Goal: Find specific page/section: Find specific page/section

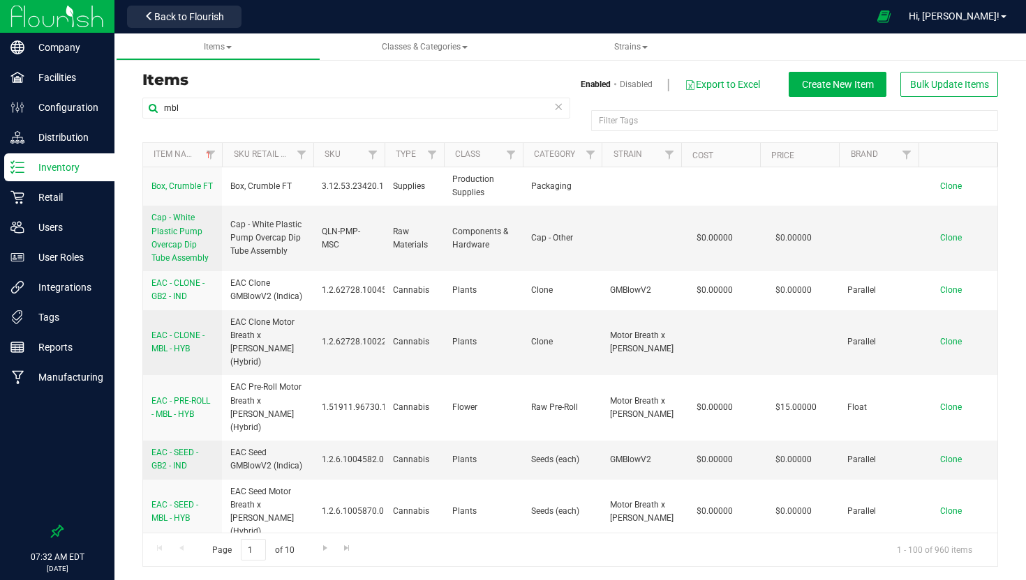
click at [61, 196] on p "Retail" at bounding box center [66, 197] width 84 height 17
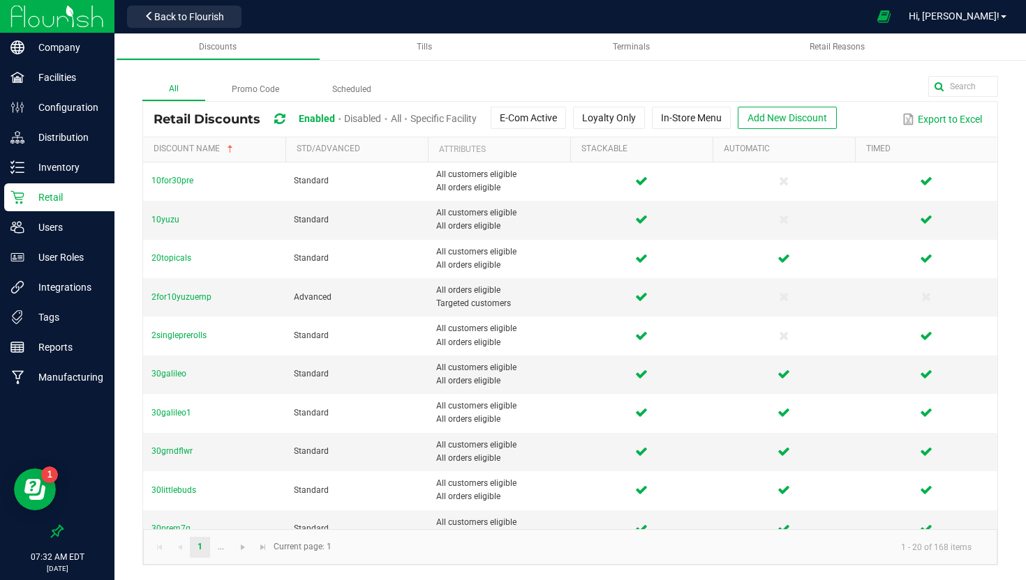
click at [52, 200] on p "Retail" at bounding box center [66, 197] width 84 height 17
click at [958, 87] on input "text" at bounding box center [892, 86] width 209 height 21
type input "cdt"
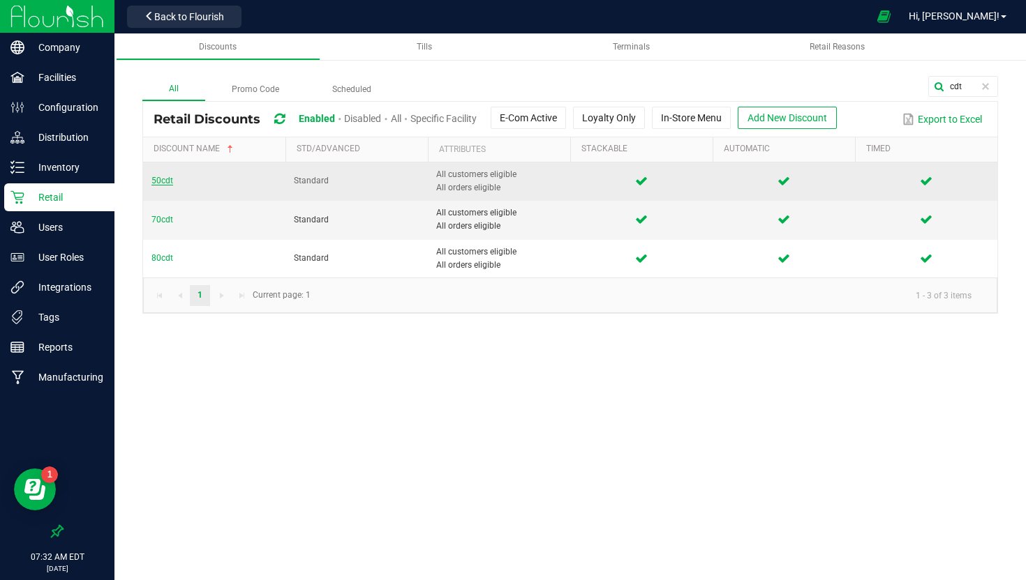
click at [163, 183] on span "50cdt" at bounding box center [162, 181] width 22 height 10
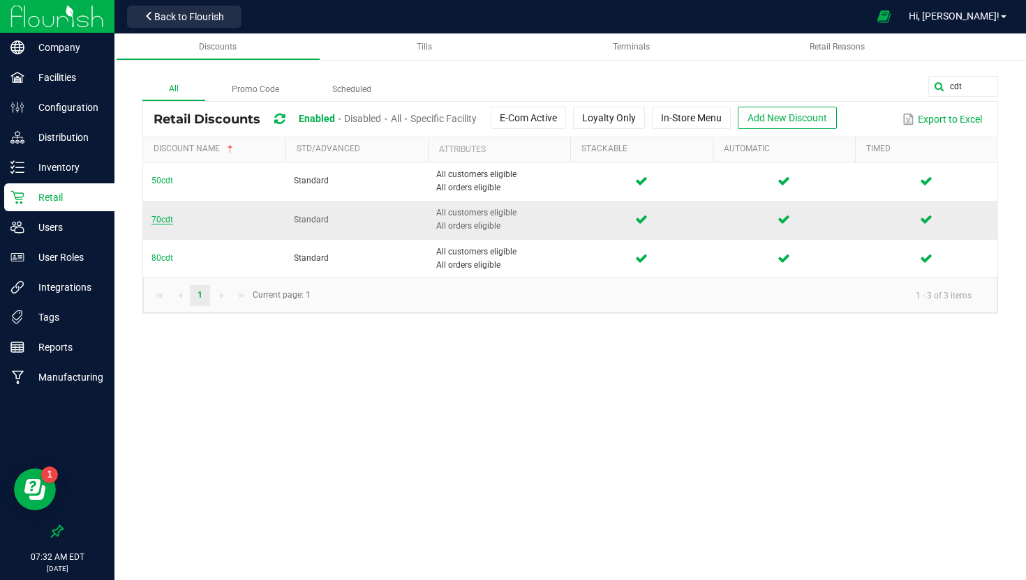
click at [166, 216] on span "70cdt" at bounding box center [162, 220] width 22 height 10
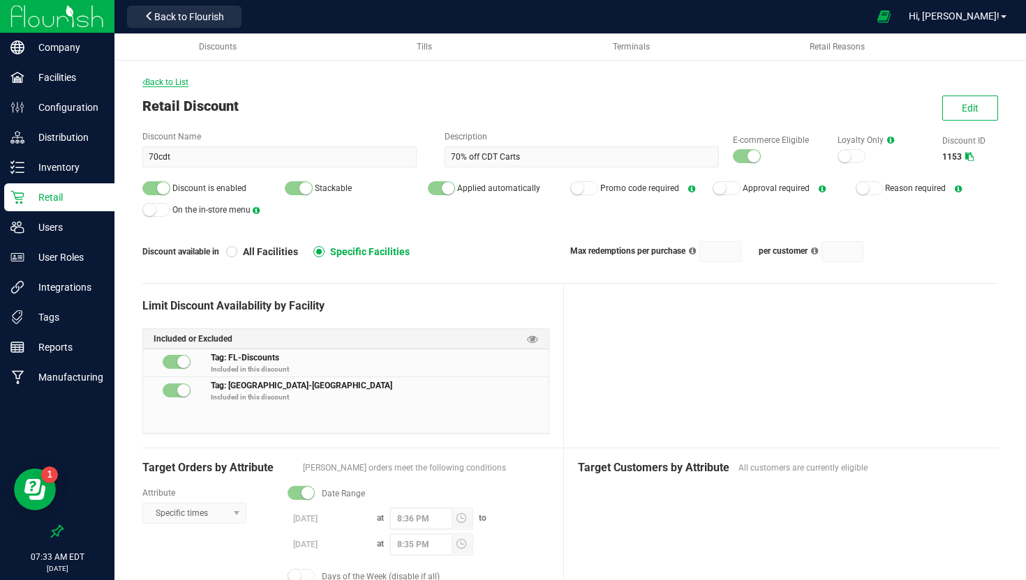
click at [165, 84] on span "Back to List" at bounding box center [165, 82] width 46 height 10
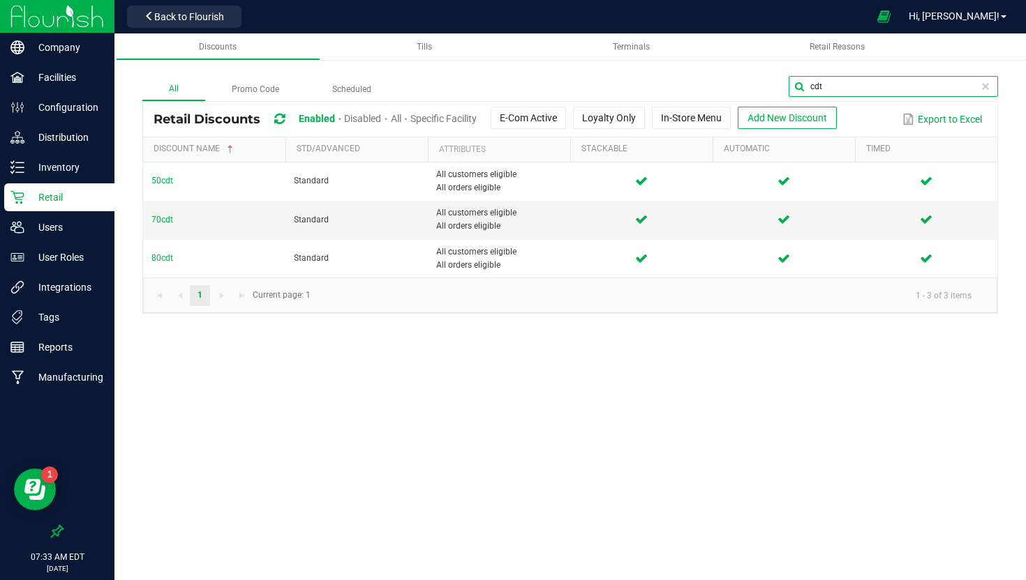
drag, startPoint x: 962, startPoint y: 89, endPoint x: 830, endPoint y: 74, distance: 133.4
click at [830, 74] on div "All Promo Code Scheduled cdt Retail Discounts Enabled Disabled All Specific Fac…" at bounding box center [569, 181] width 911 height 294
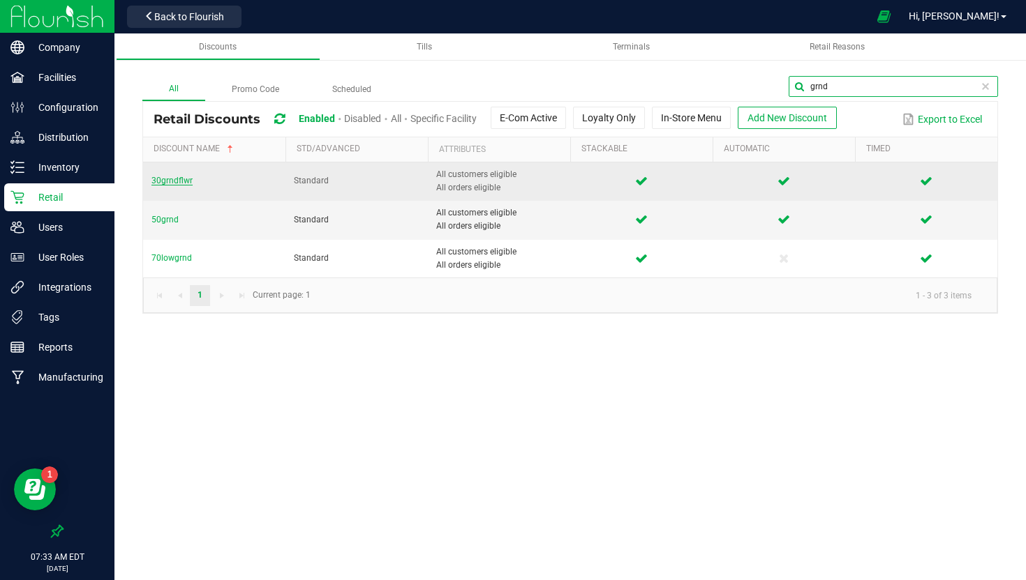
type input "grnd"
click at [181, 183] on span "30grndflwr" at bounding box center [171, 181] width 41 height 10
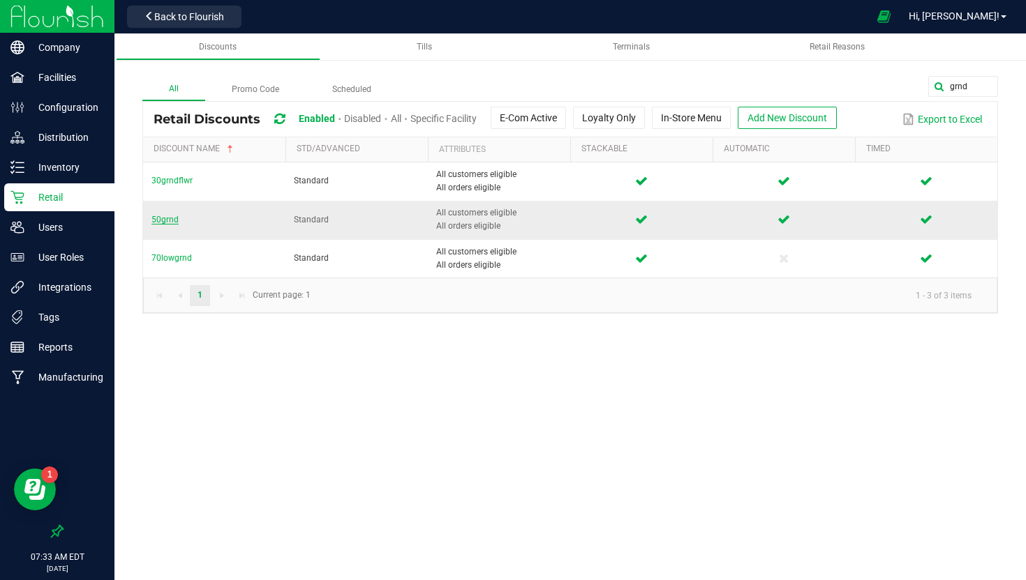
click at [158, 223] on span "50grnd" at bounding box center [164, 220] width 27 height 10
drag, startPoint x: 974, startPoint y: 86, endPoint x: 728, endPoint y: 74, distance: 246.6
click at [728, 74] on div "All Promo Code Scheduled grnd Retail Discounts Enabled Disabled All Specific Fa…" at bounding box center [569, 181] width 911 height 294
type input "wana"
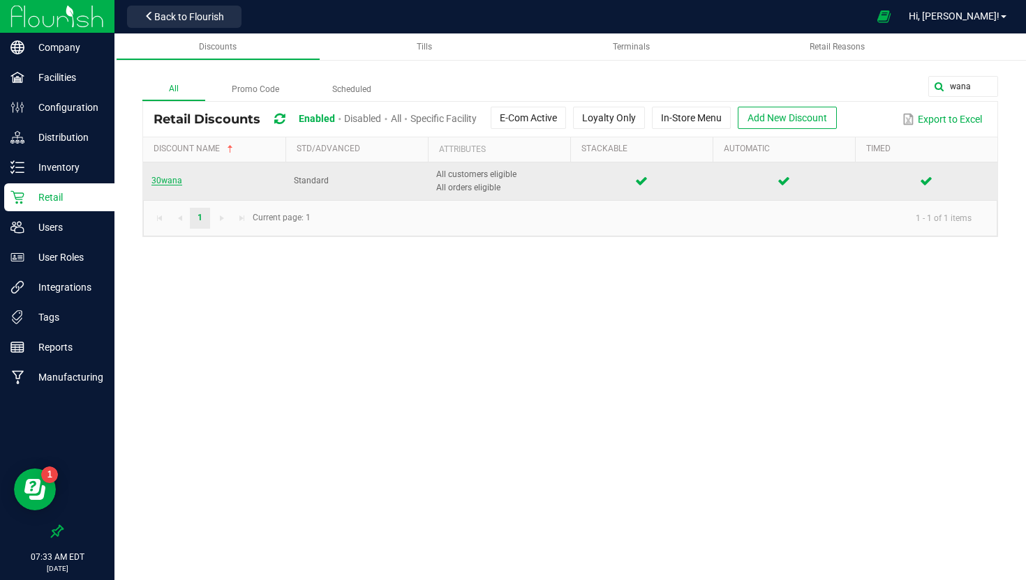
click at [172, 183] on span "30wana" at bounding box center [166, 181] width 31 height 10
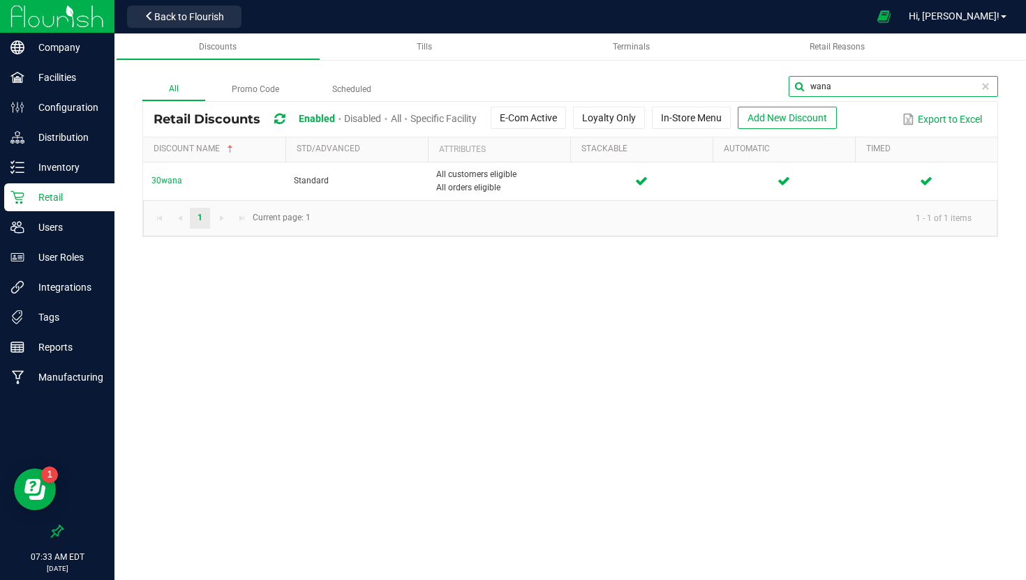
drag, startPoint x: 991, startPoint y: 88, endPoint x: 751, endPoint y: 74, distance: 241.1
click at [751, 74] on div "All Promo Code Scheduled wana Retail Discounts Enabled Disabled All Specific Fa…" at bounding box center [569, 142] width 911 height 217
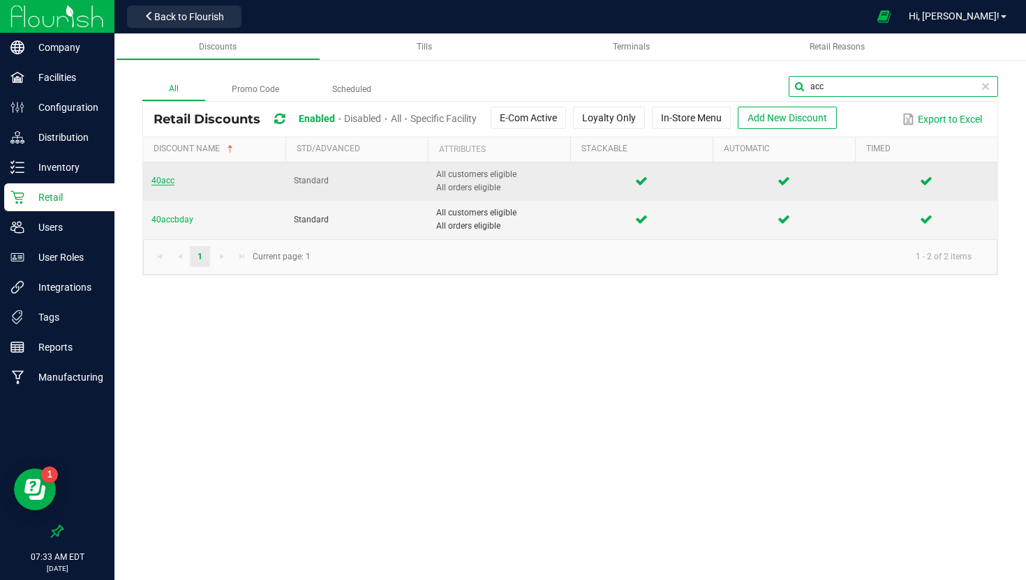
type input "acc"
click at [163, 180] on span "40acc" at bounding box center [162, 181] width 23 height 10
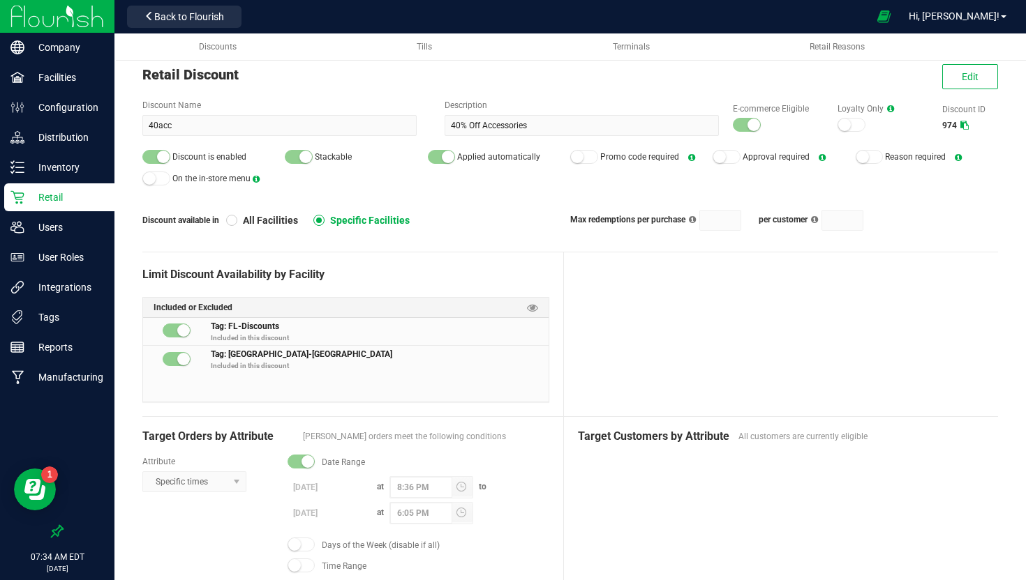
scroll to position [32, 0]
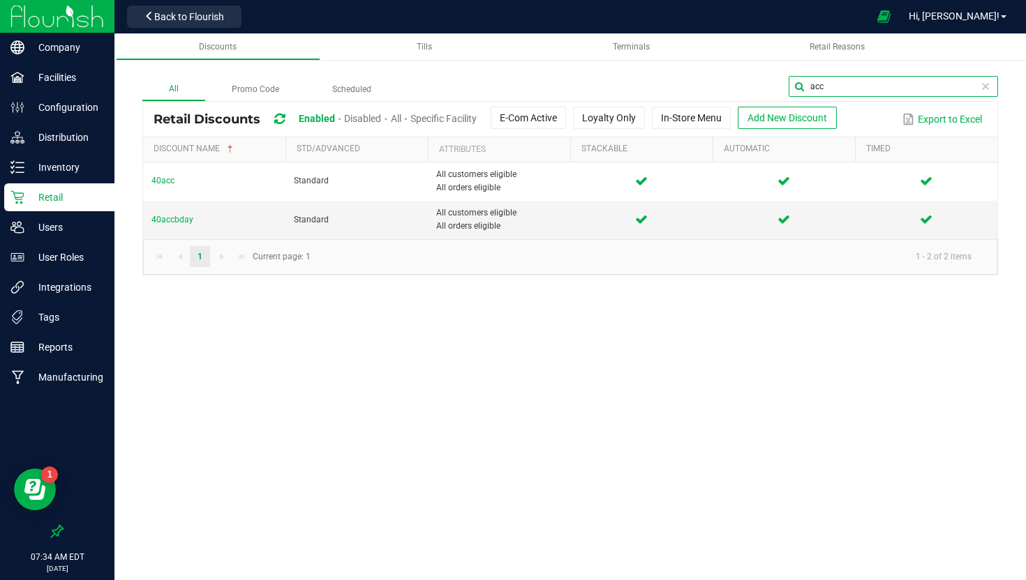
drag, startPoint x: 966, startPoint y: 87, endPoint x: 788, endPoint y: 69, distance: 179.5
click at [788, 69] on div "All Promo Code Scheduled acc Retail Discounts Enabled Disabled All Specific Fac…" at bounding box center [569, 161] width 911 height 255
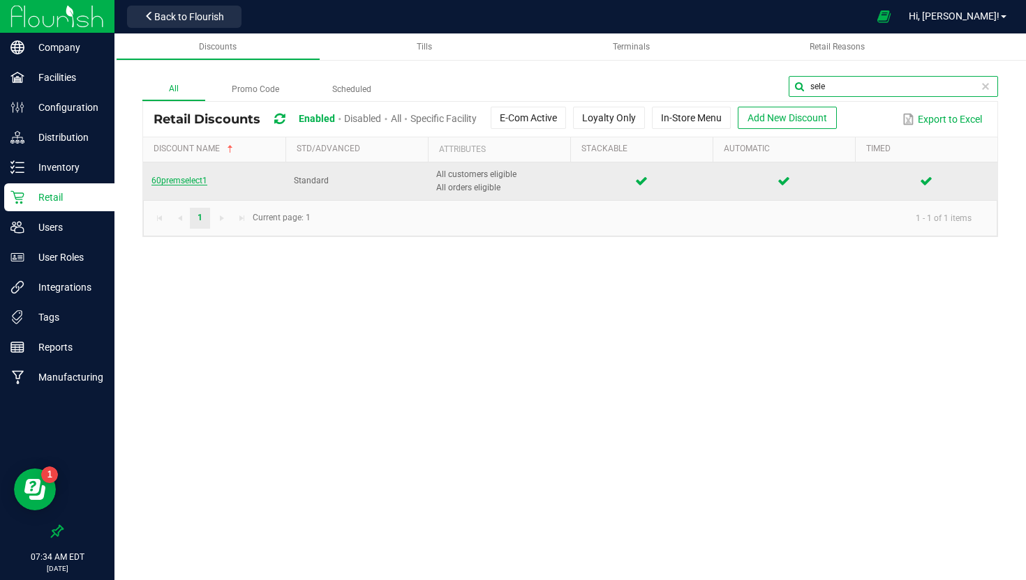
type input "sele"
click at [160, 183] on span "60premselect1" at bounding box center [179, 181] width 56 height 10
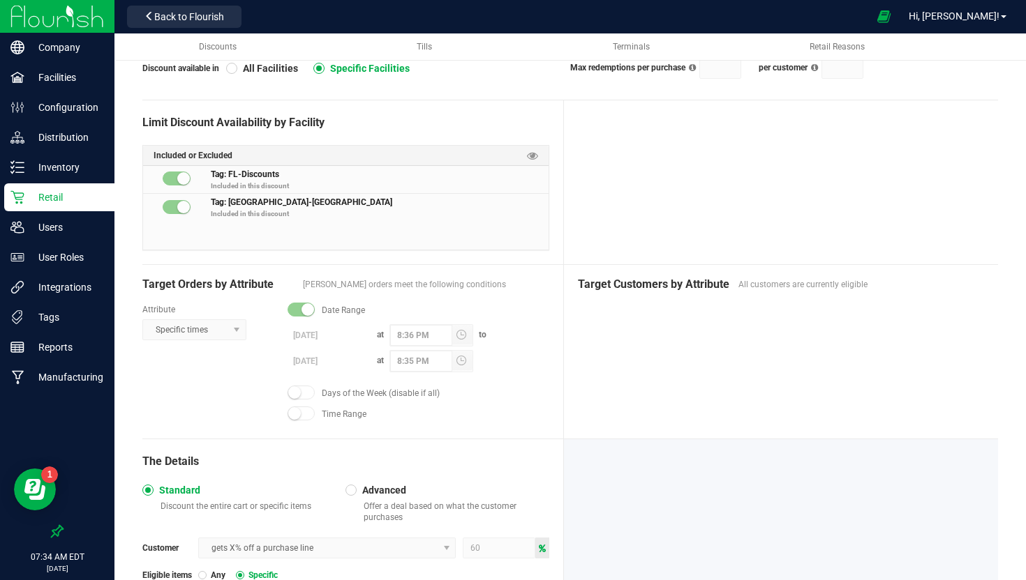
scroll to position [151, 0]
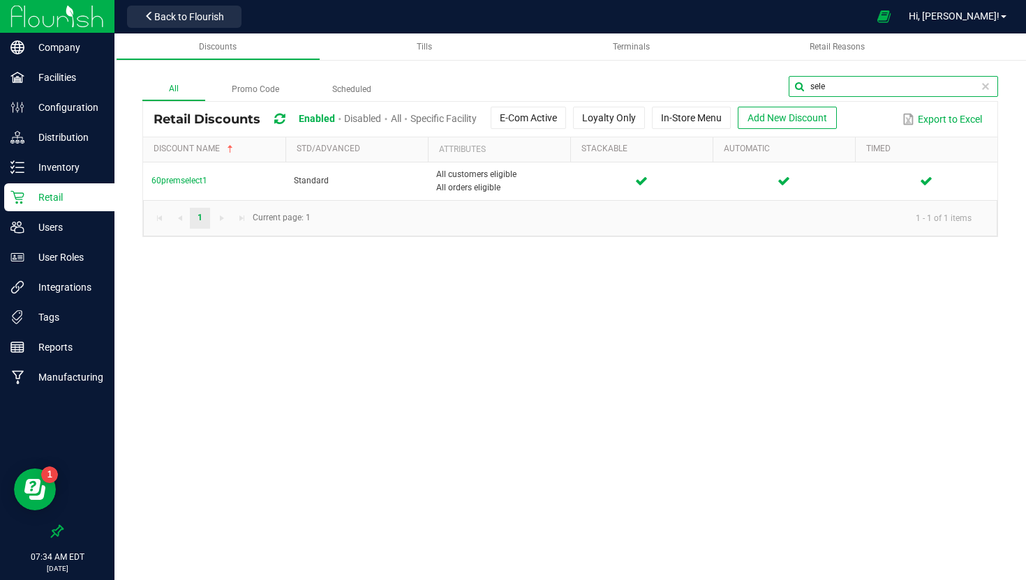
drag, startPoint x: 896, startPoint y: 80, endPoint x: 793, endPoint y: 71, distance: 102.9
click at [793, 71] on div "All Promo Code Scheduled sele Retail Discounts Enabled Disabled All Specific Fa…" at bounding box center [569, 142] width 911 height 217
click at [842, 80] on input "sele" at bounding box center [892, 86] width 209 height 21
click at [841, 87] on input "sele" at bounding box center [892, 86] width 209 height 21
type input "s"
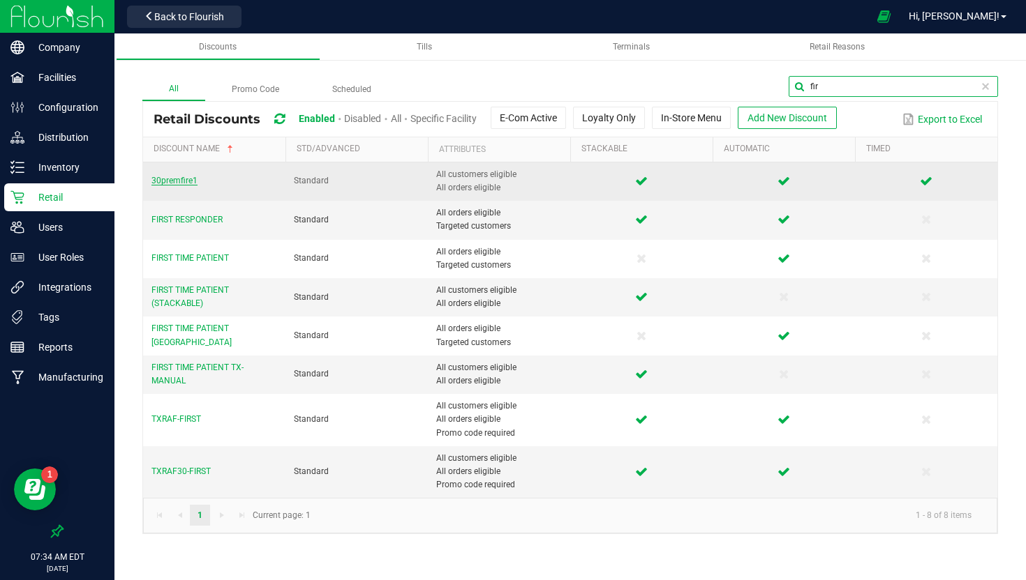
type input "fir"
click at [183, 183] on span "30premfire1" at bounding box center [174, 181] width 46 height 10
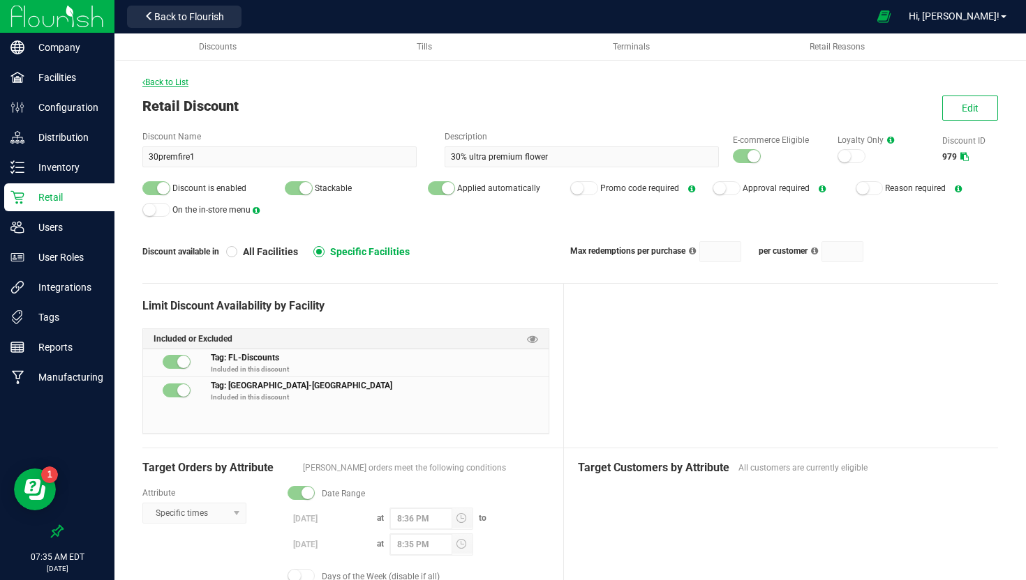
click at [182, 79] on span "Back to List" at bounding box center [165, 82] width 46 height 10
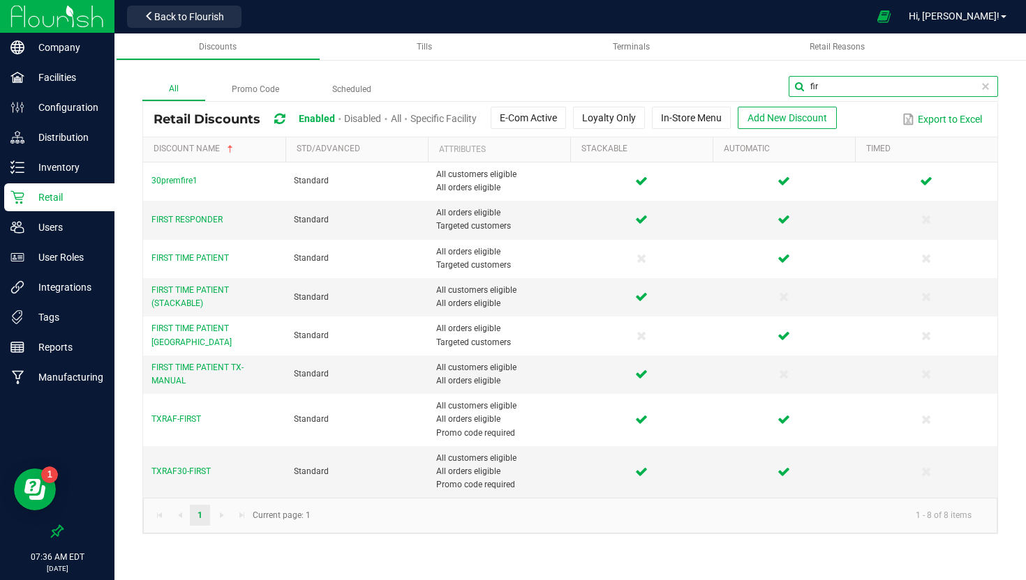
drag, startPoint x: 968, startPoint y: 85, endPoint x: 841, endPoint y: 73, distance: 127.5
click at [841, 73] on div "All Promo Code Scheduled fir Retail Discounts Enabled Disabled All Specific Fac…" at bounding box center [569, 291] width 911 height 514
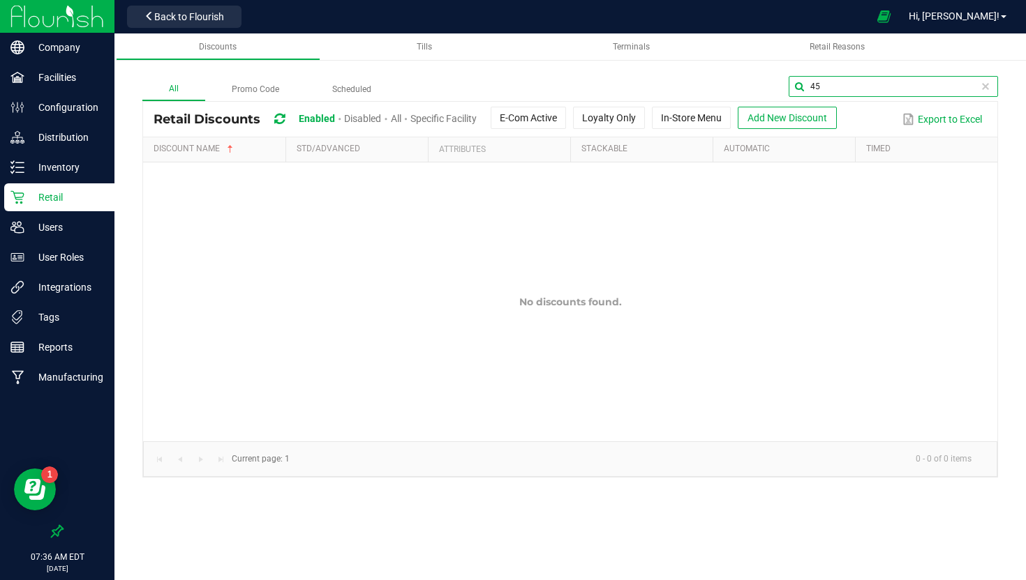
type input "45"
click at [362, 115] on span "Disabled" at bounding box center [362, 118] width 37 height 11
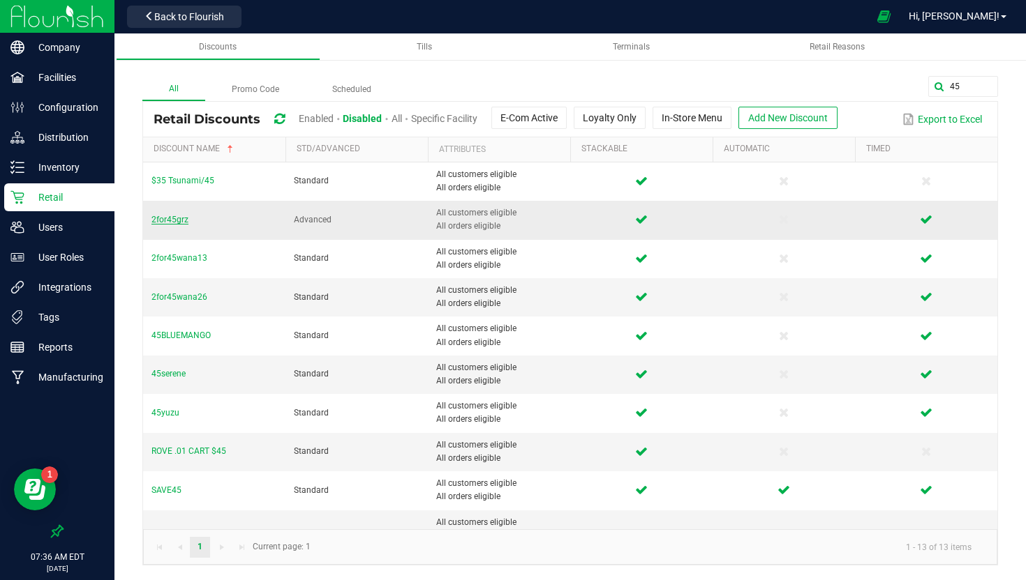
click at [170, 218] on span "2for45grz" at bounding box center [169, 220] width 37 height 10
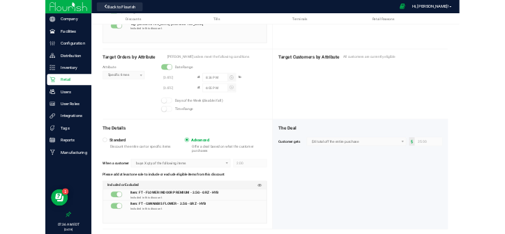
scroll to position [338, 0]
